Goal: Check status: Check status

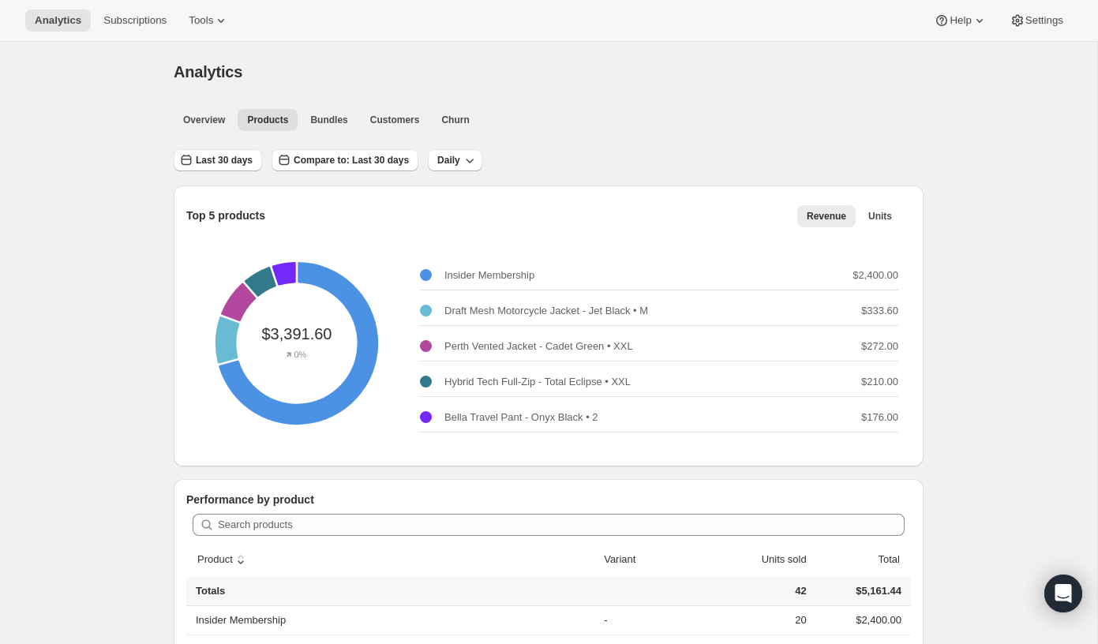
scroll to position [93, 0]
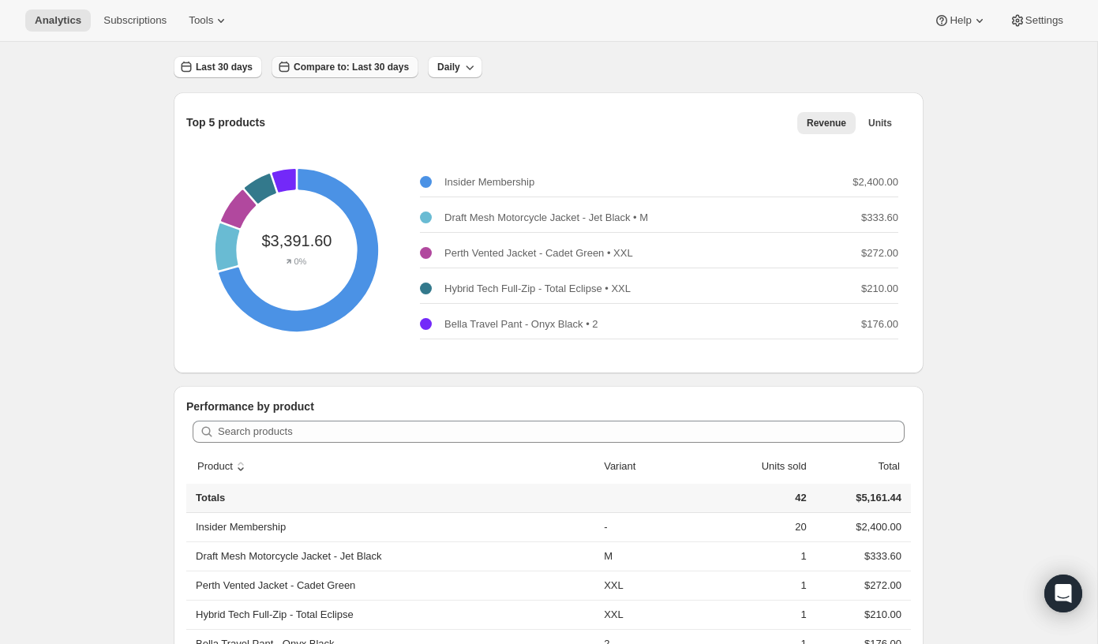
click at [337, 71] on span "Compare to: Last 30 days" at bounding box center [351, 67] width 115 height 13
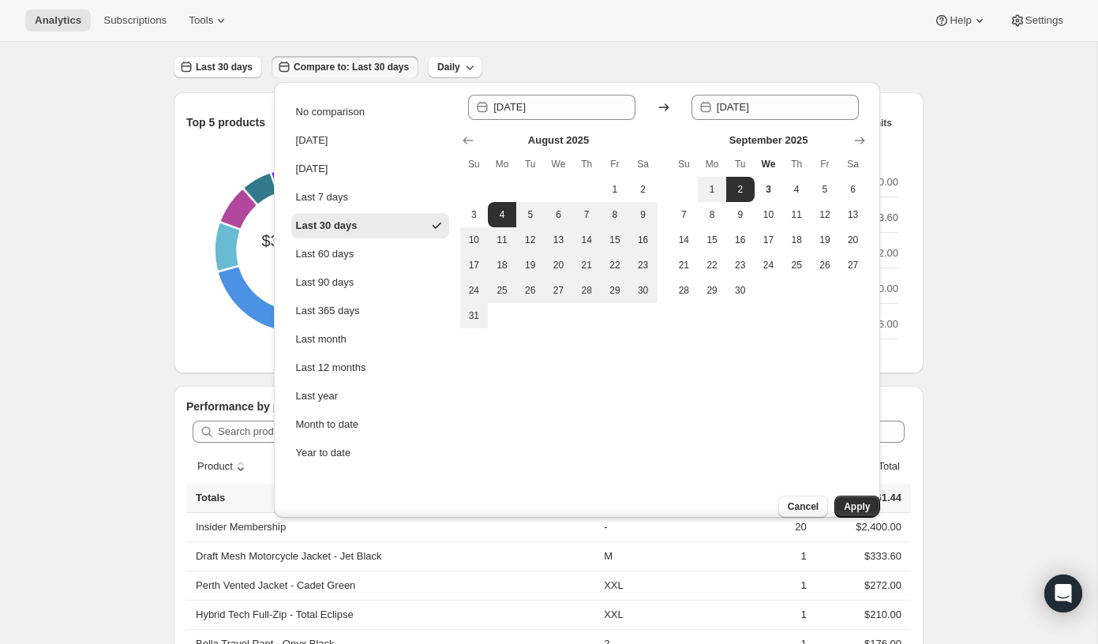
click at [48, 114] on div "Analytics. This page is ready Analytics Overview Products Bundles Customers Chu…" at bounding box center [548, 585] width 1097 height 1273
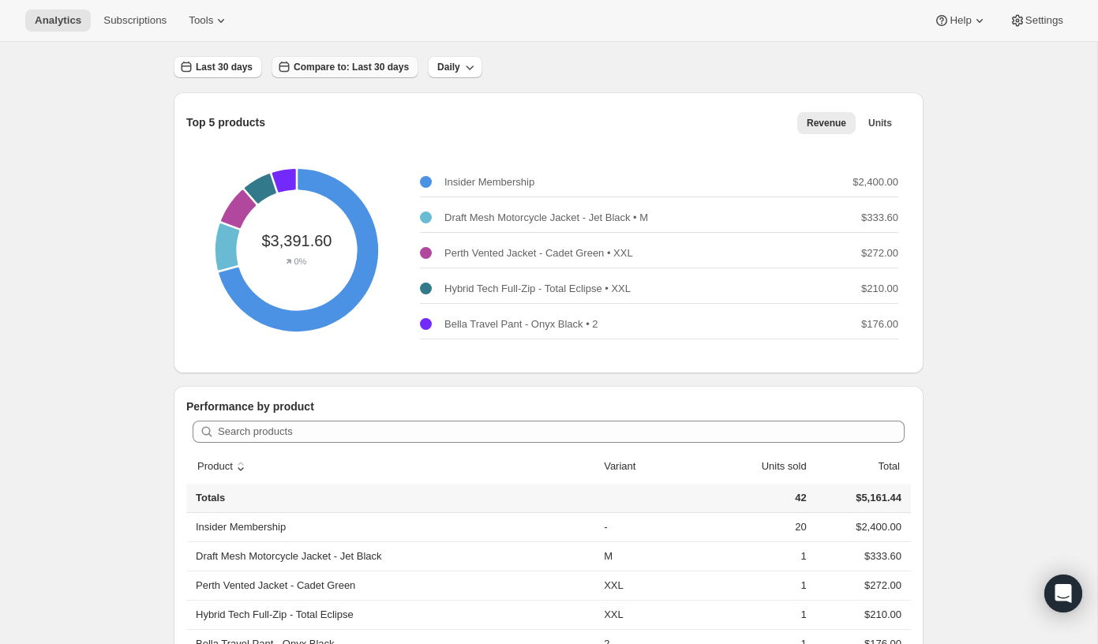
click at [379, 65] on span "Compare to: Last 30 days" at bounding box center [351, 67] width 115 height 13
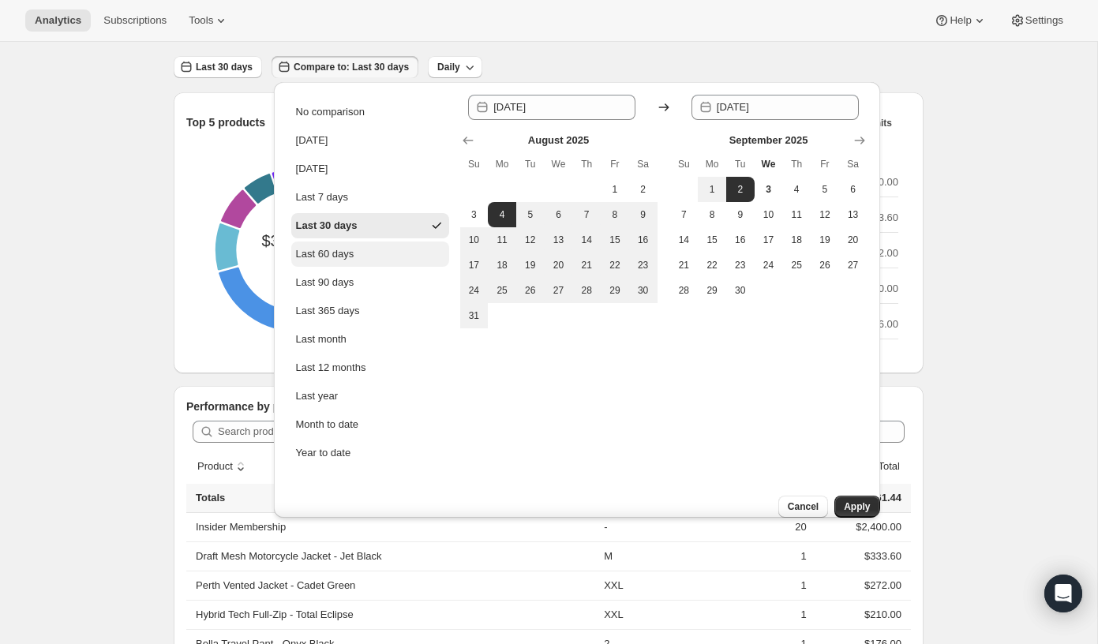
click at [373, 249] on button "Last 60 days" at bounding box center [370, 254] width 158 height 25
type input "[DATE]"
click at [63, 197] on div "Analytics. This page is ready Analytics Overview Products Bundles Customers Chu…" at bounding box center [548, 585] width 1097 height 1273
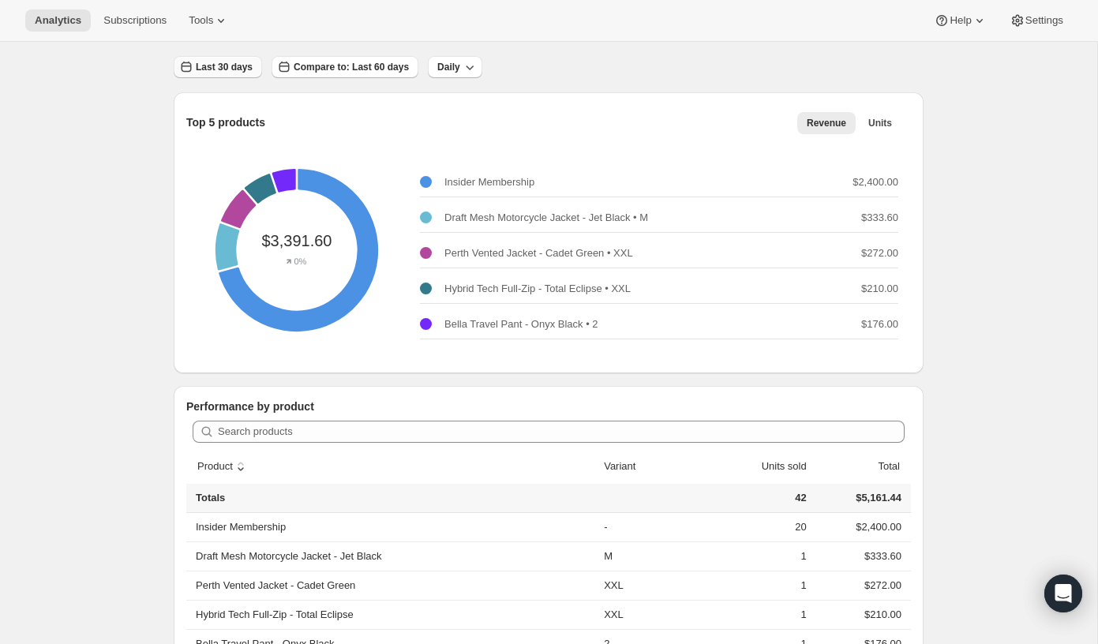
click at [245, 64] on span "Last 30 days" at bounding box center [224, 67] width 57 height 13
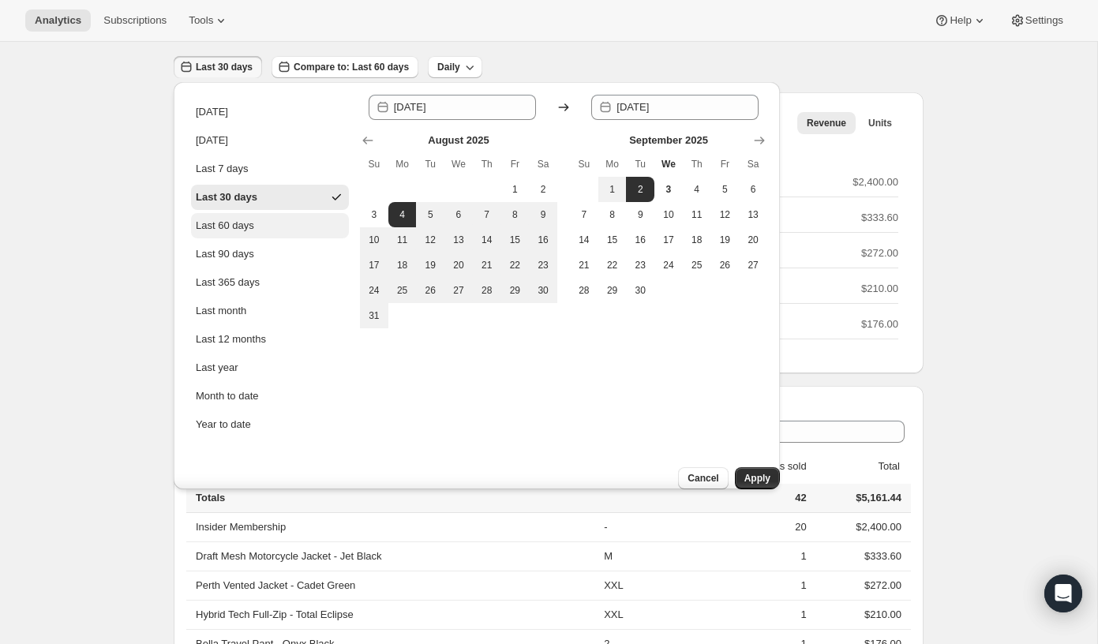
click at [285, 219] on button "Last 60 days" at bounding box center [270, 225] width 158 height 25
type input "[DATE]"
click at [749, 472] on span "Apply" at bounding box center [758, 478] width 26 height 13
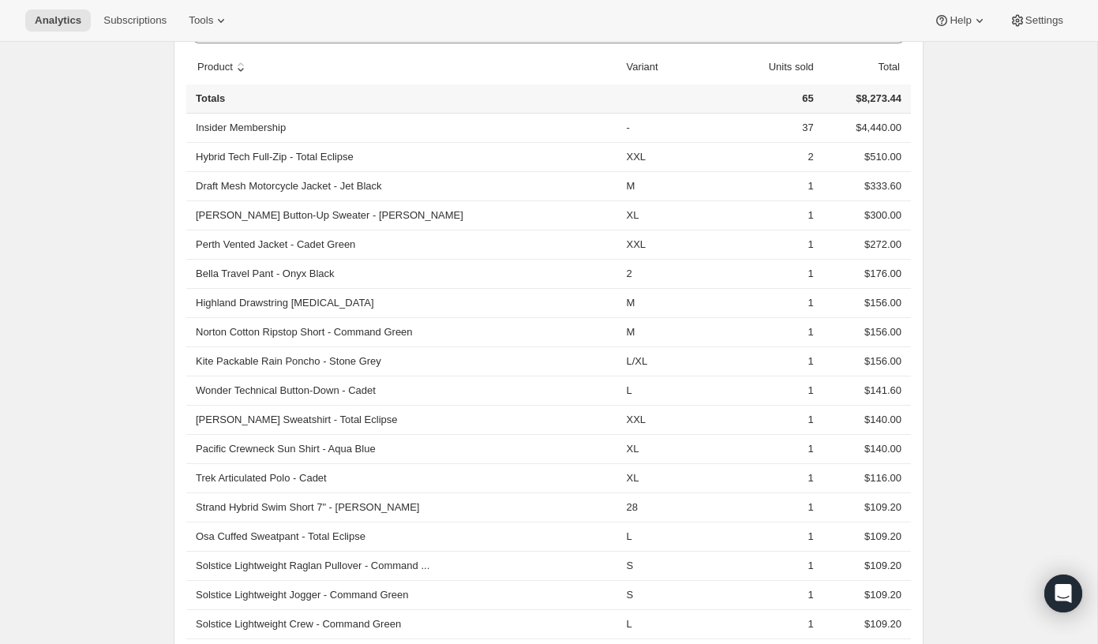
scroll to position [0, 0]
